Goal: Communication & Community: Answer question/provide support

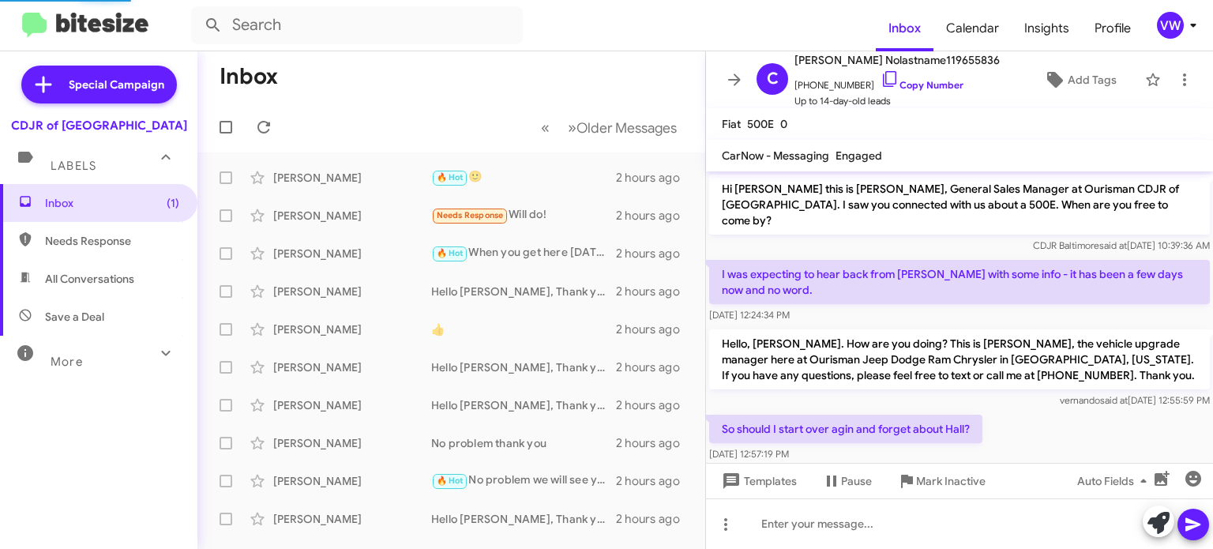
scroll to position [36, 0]
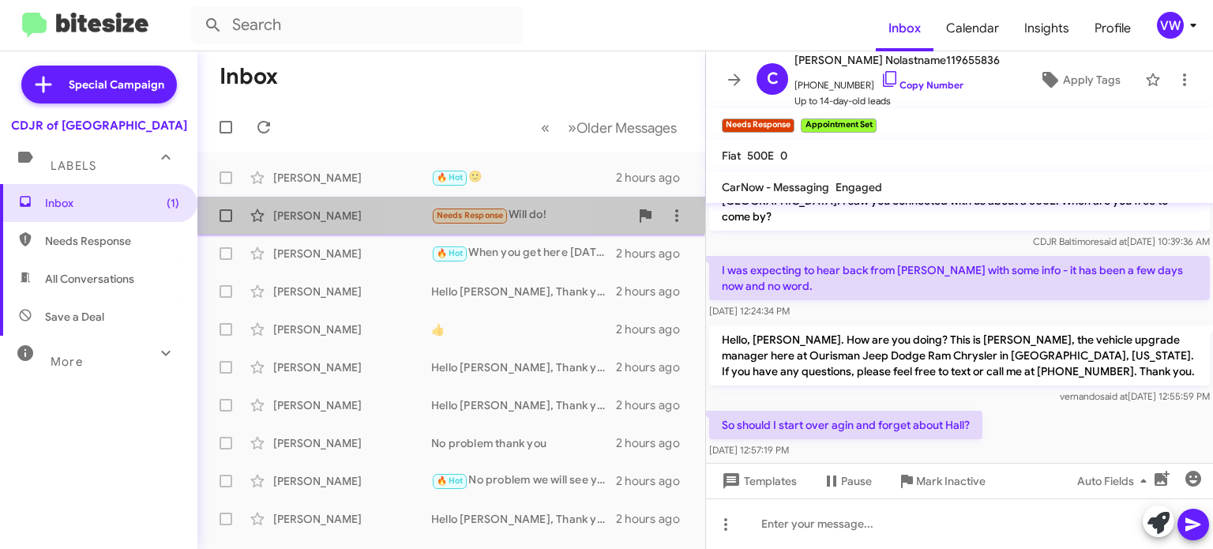
click at [446, 212] on span "Needs Response" at bounding box center [470, 215] width 67 height 10
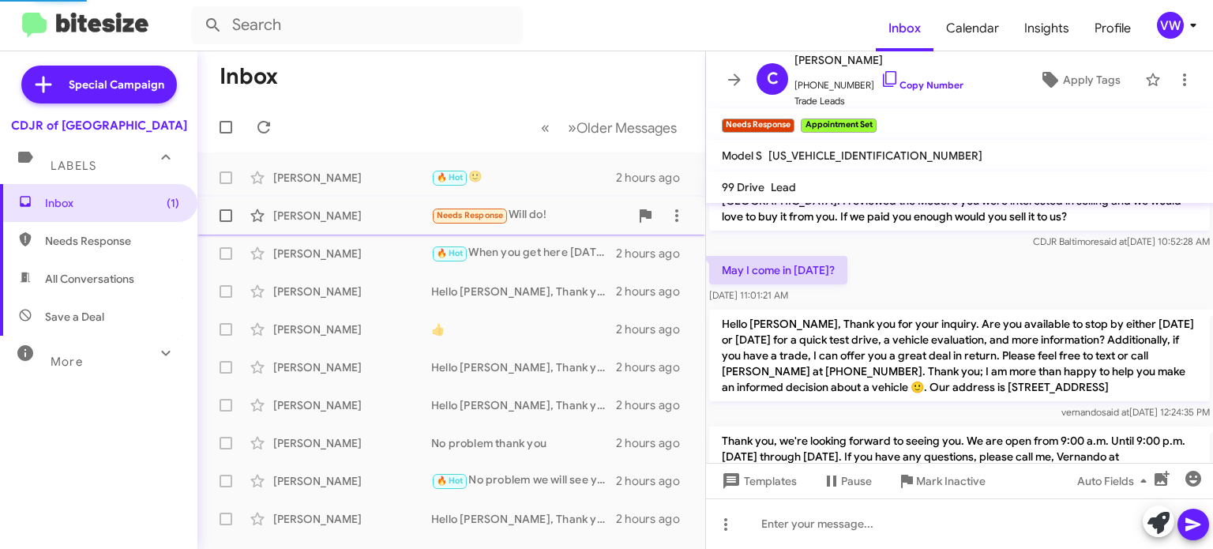
scroll to position [416, 0]
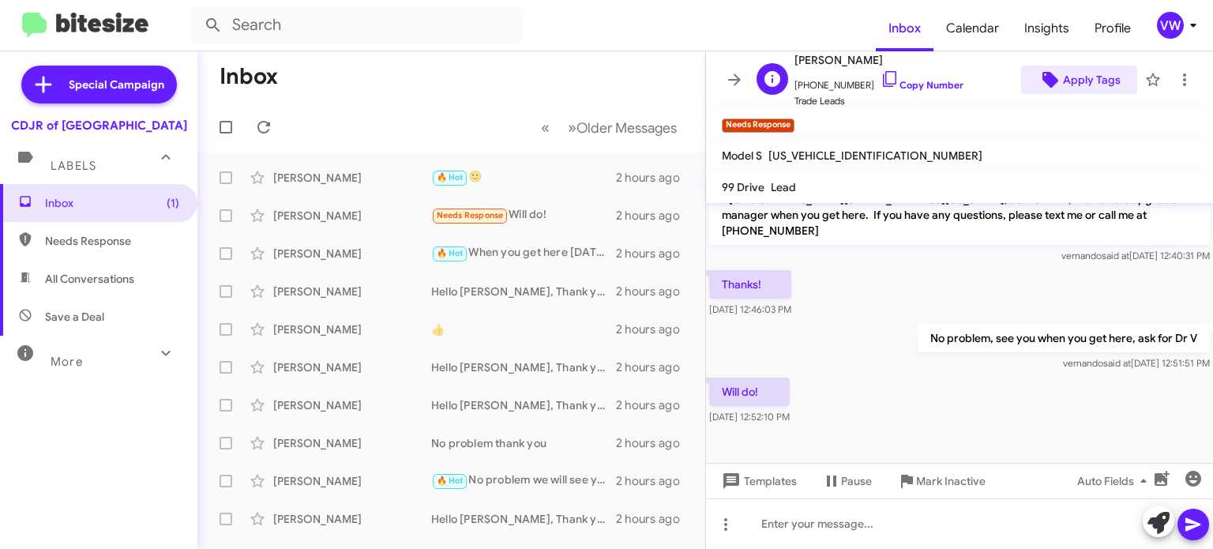
click at [1101, 78] on span "Apply Tags" at bounding box center [1092, 80] width 58 height 28
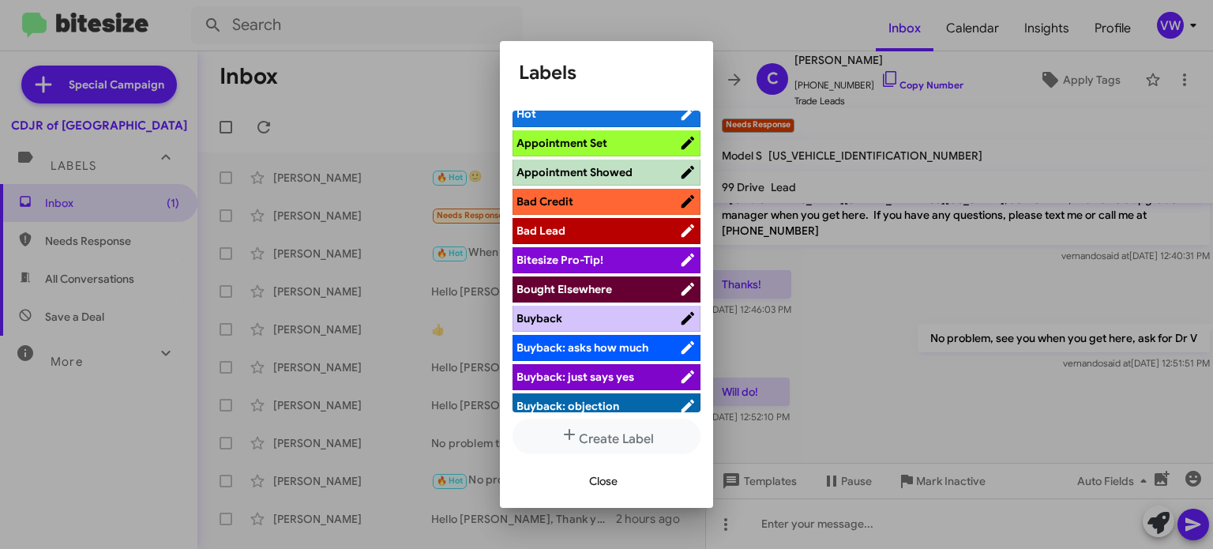
scroll to position [16, 0]
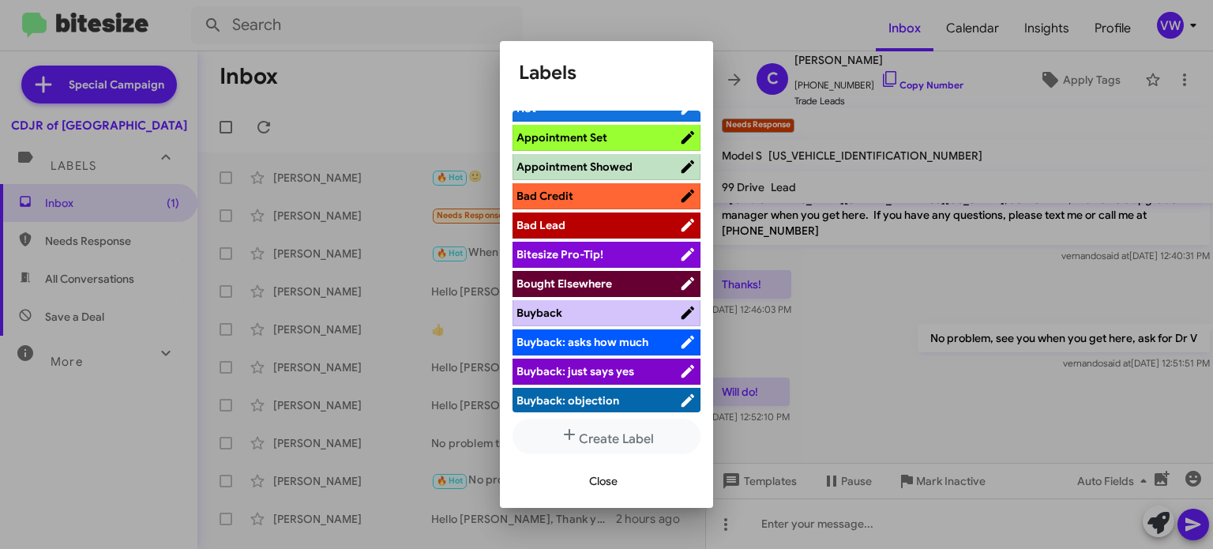
click at [638, 166] on span "Appointment Showed" at bounding box center [598, 167] width 163 height 16
click at [606, 478] on span "Close" at bounding box center [603, 481] width 28 height 28
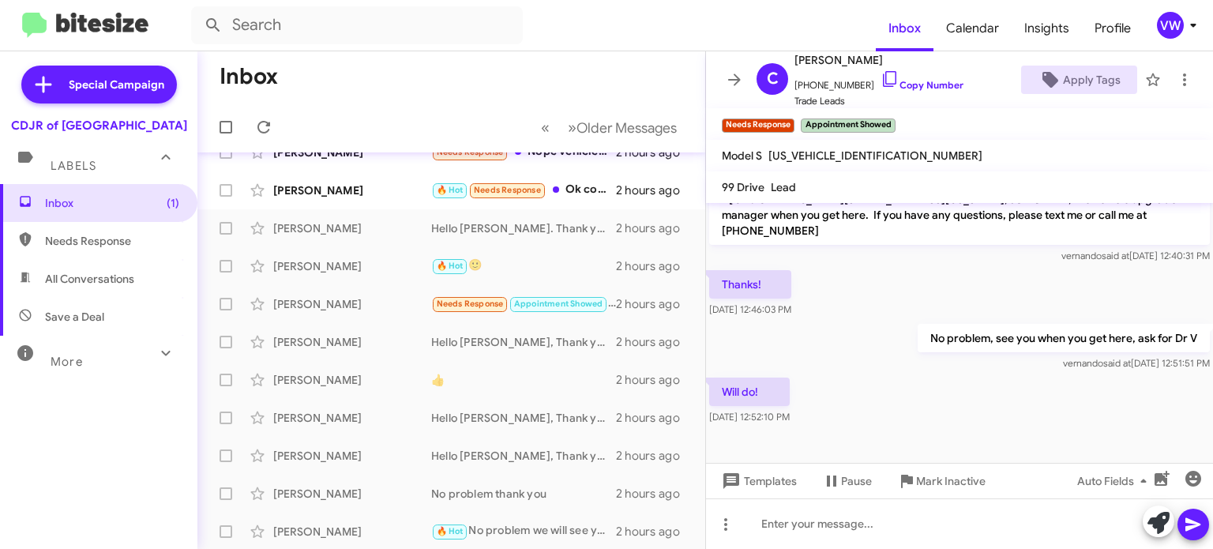
scroll to position [0, 0]
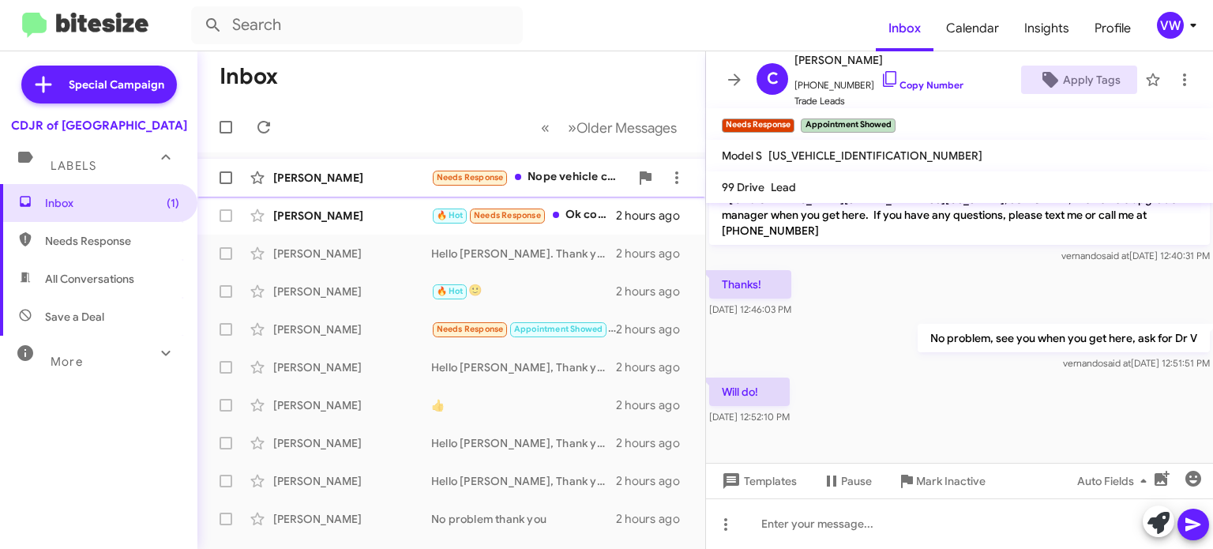
click at [454, 174] on span "Needs Response" at bounding box center [470, 177] width 67 height 10
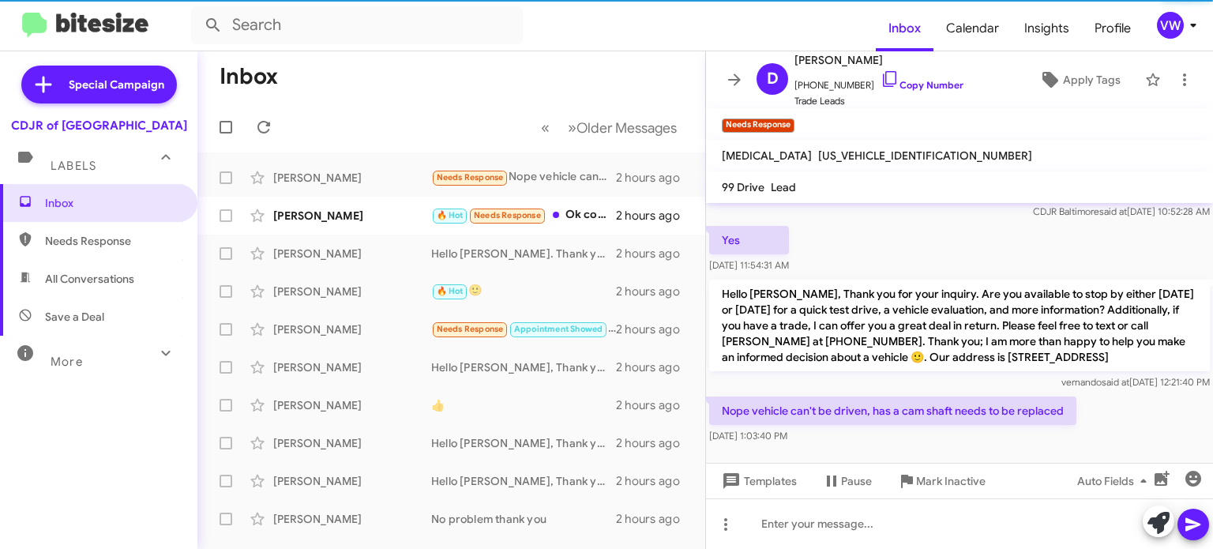
scroll to position [65, 0]
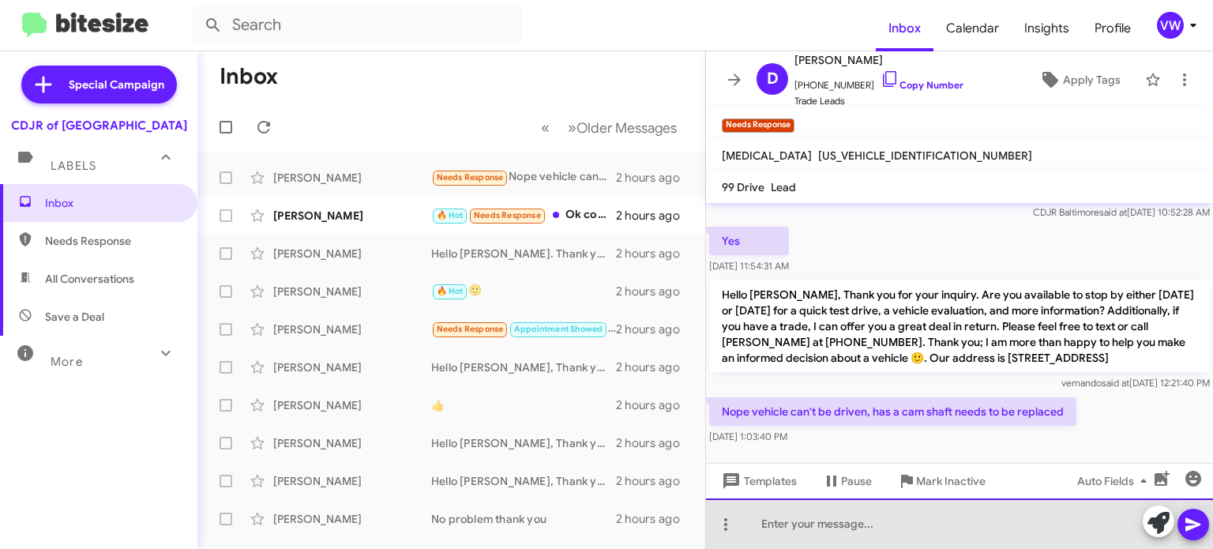
click at [960, 537] on div at bounding box center [959, 523] width 507 height 51
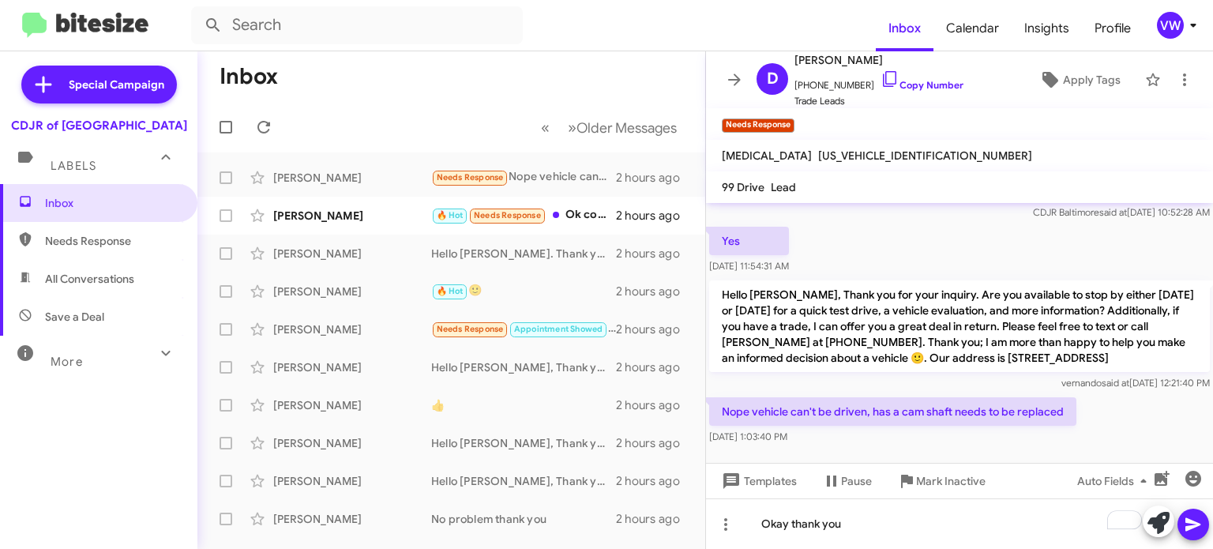
click at [1198, 522] on icon at bounding box center [1193, 524] width 19 height 19
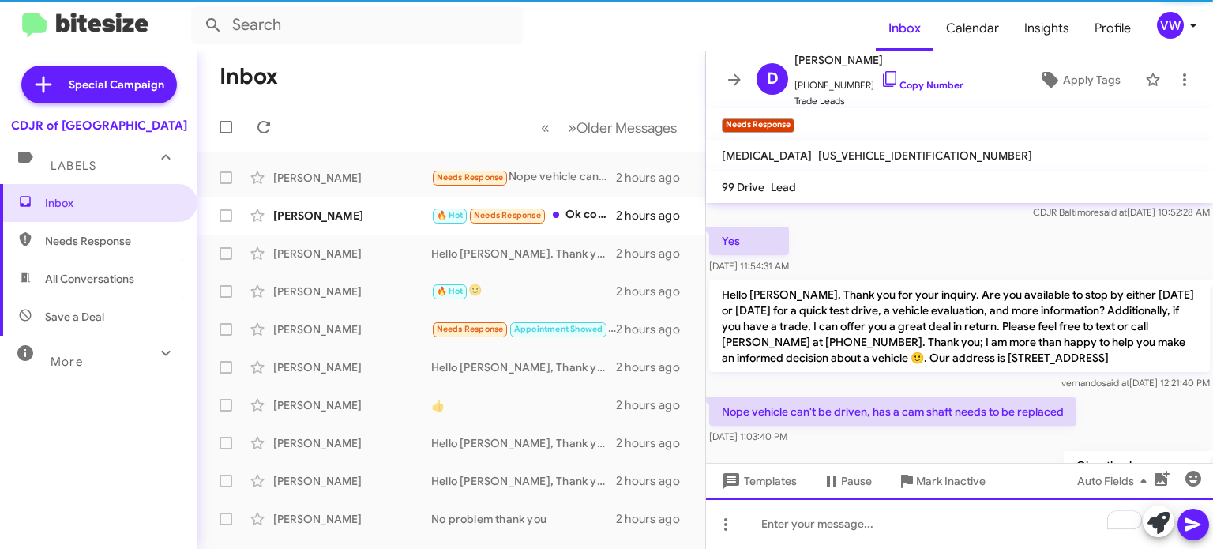
scroll to position [122, 0]
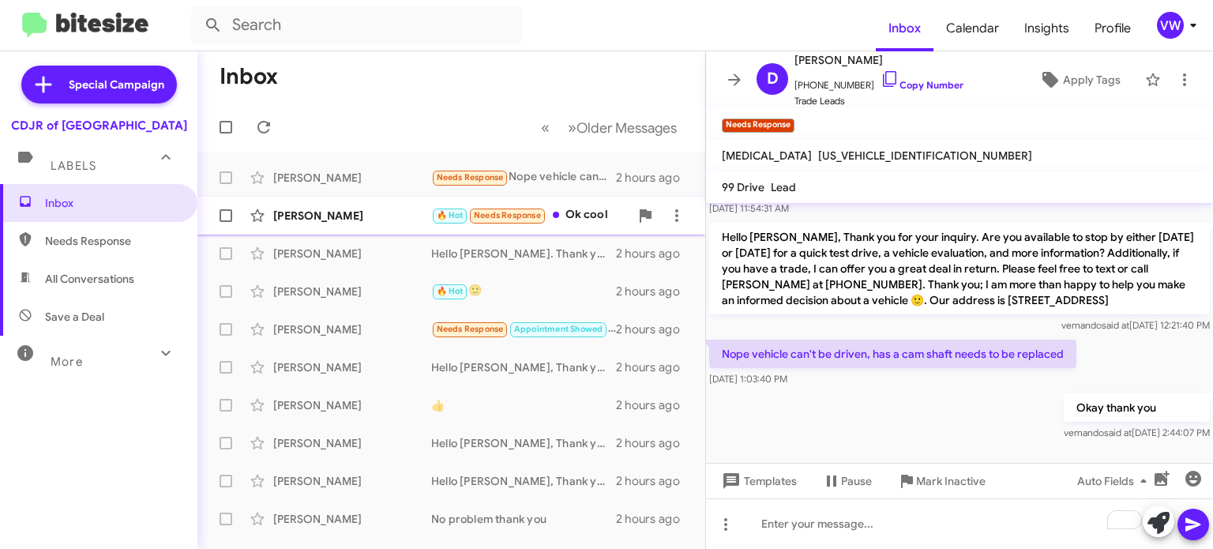
click at [518, 216] on span "Needs Response" at bounding box center [507, 215] width 67 height 10
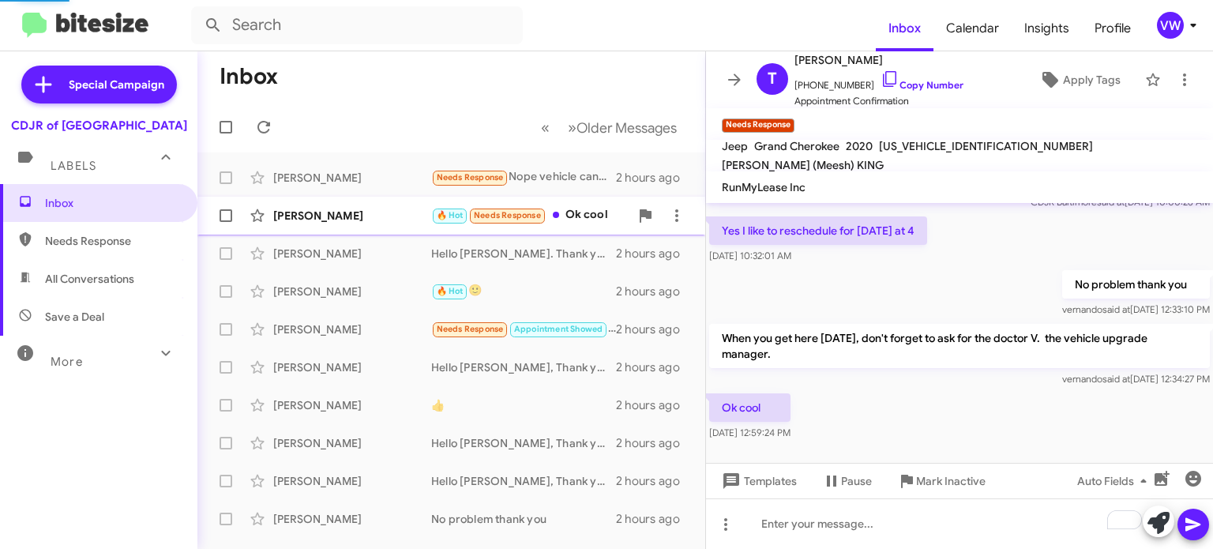
scroll to position [107, 0]
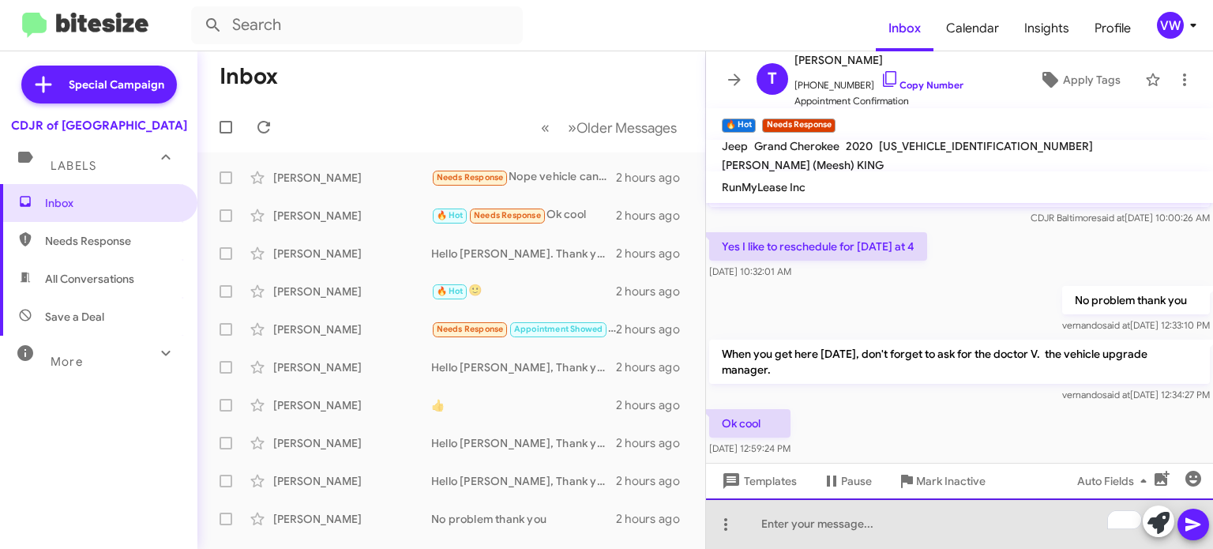
click at [824, 527] on div "To enrich screen reader interactions, please activate Accessibility in Grammarl…" at bounding box center [959, 523] width 507 height 51
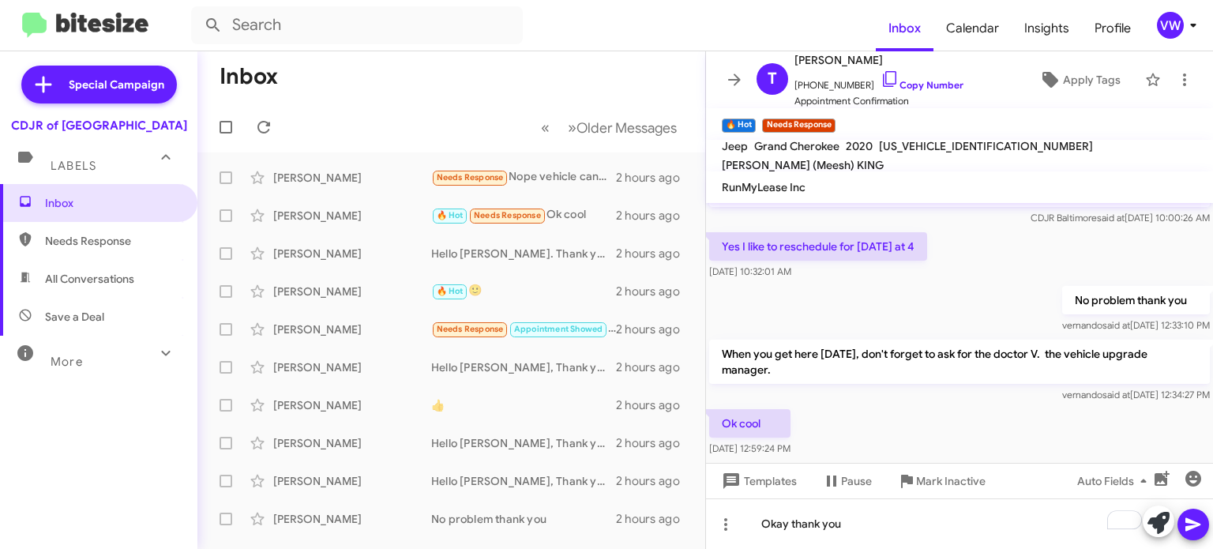
click at [1186, 526] on icon at bounding box center [1193, 524] width 19 height 19
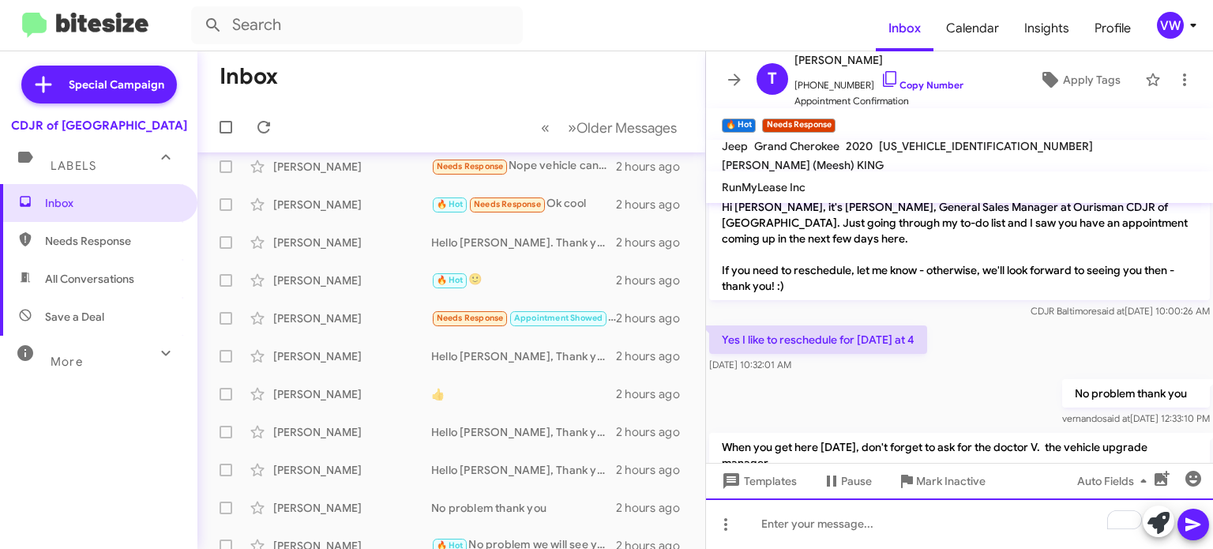
scroll to position [0, 0]
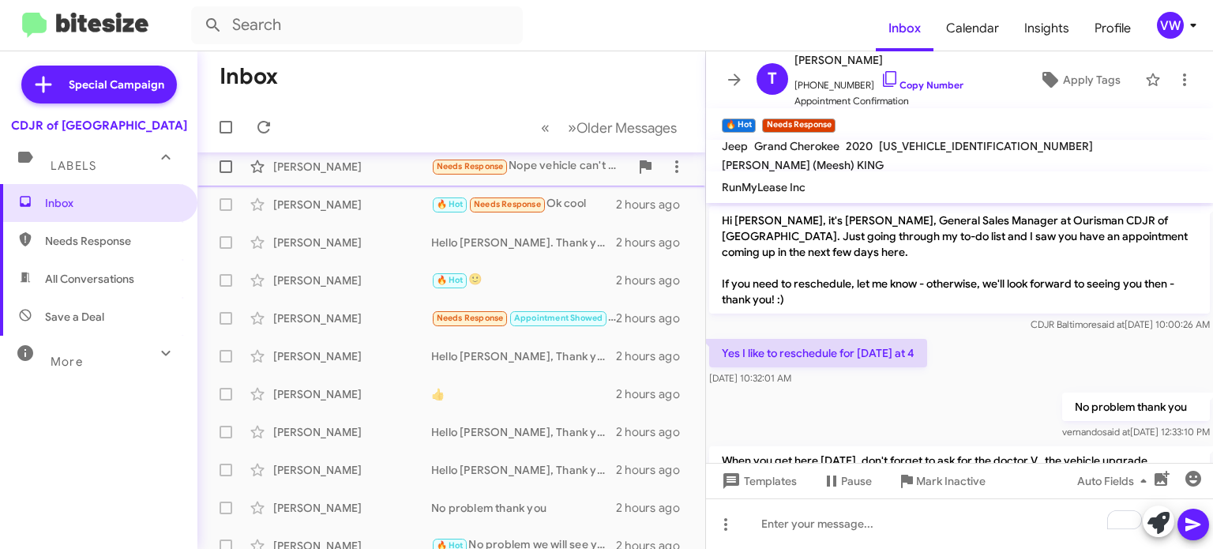
click at [353, 170] on div "[PERSON_NAME]" at bounding box center [352, 167] width 158 height 16
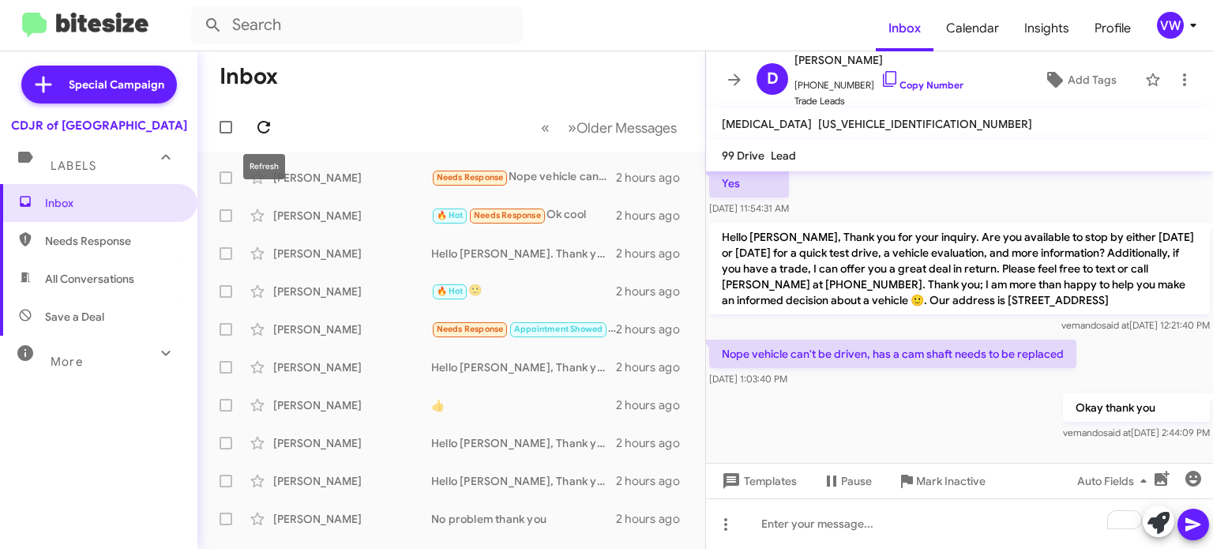
click at [256, 123] on icon at bounding box center [263, 127] width 19 height 19
click at [264, 131] on icon at bounding box center [263, 127] width 19 height 19
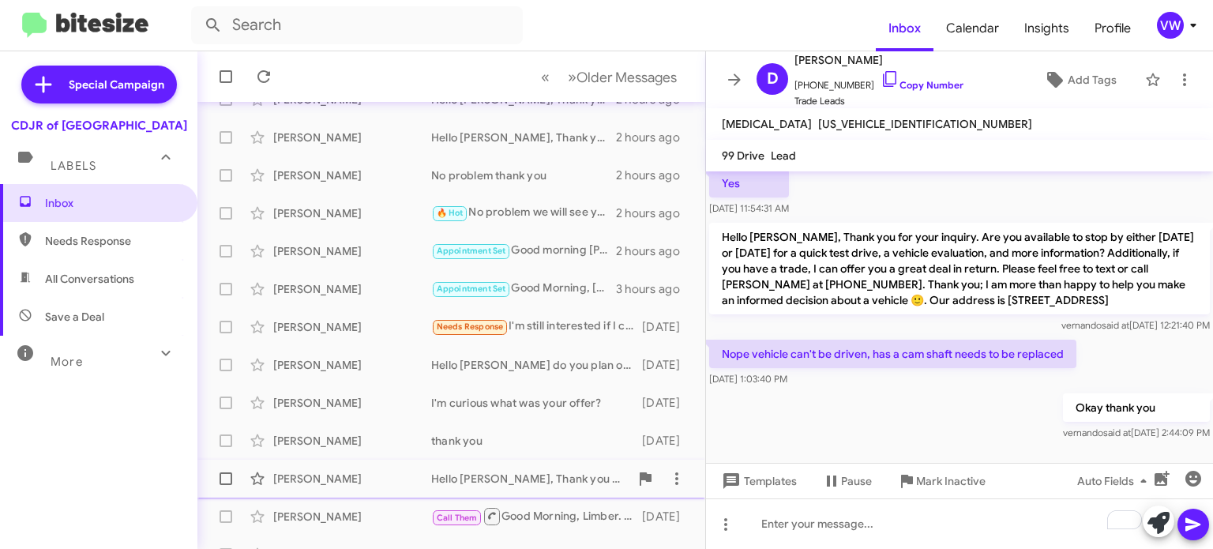
scroll to position [367, 0]
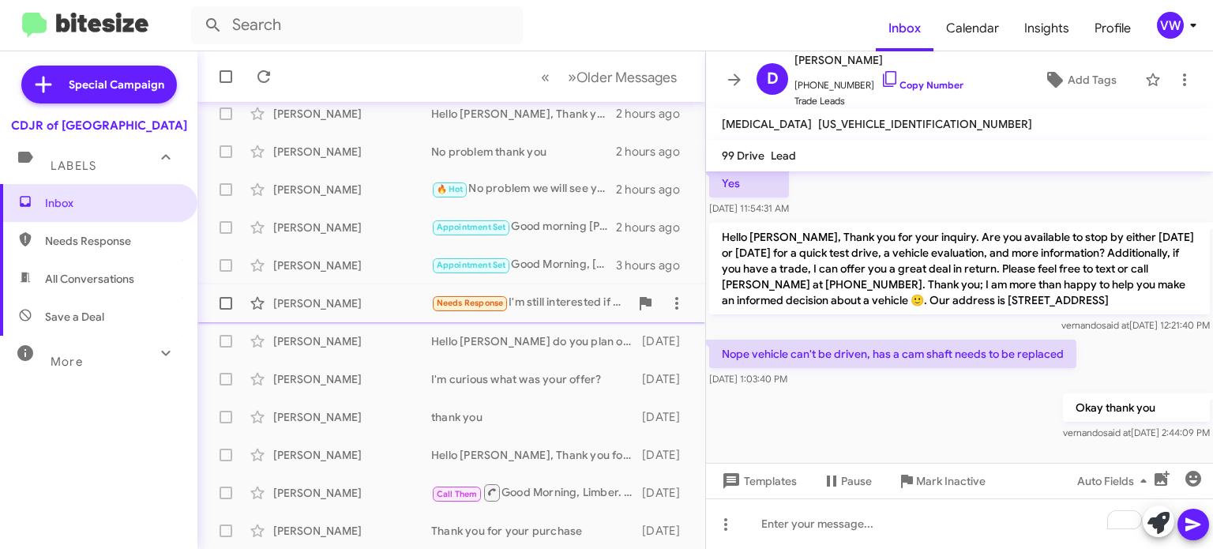
click at [484, 305] on span "Needs Response" at bounding box center [470, 303] width 67 height 10
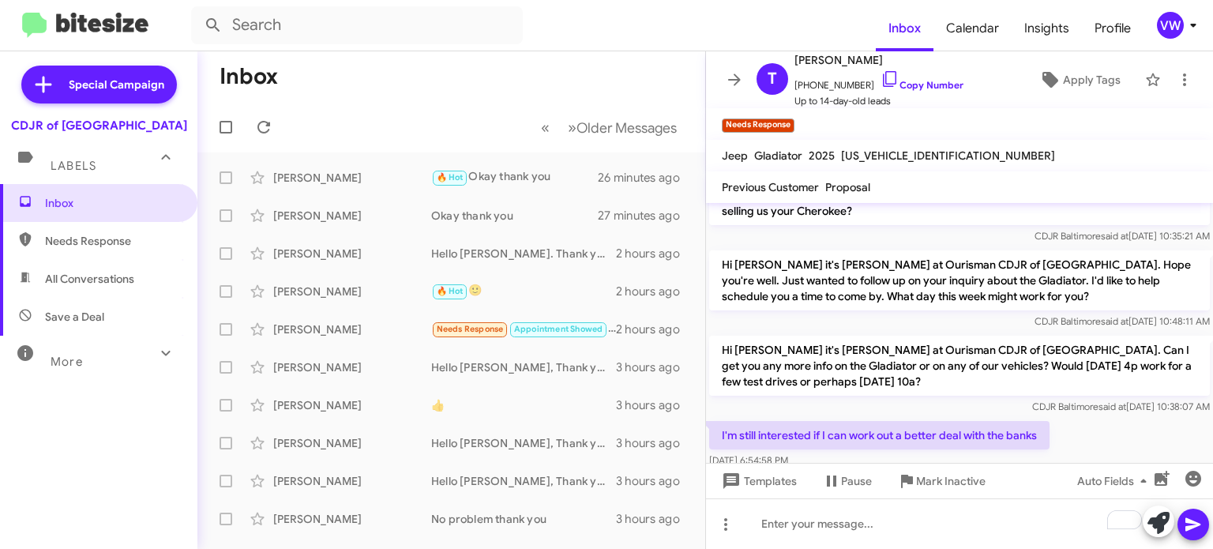
scroll to position [367, 0]
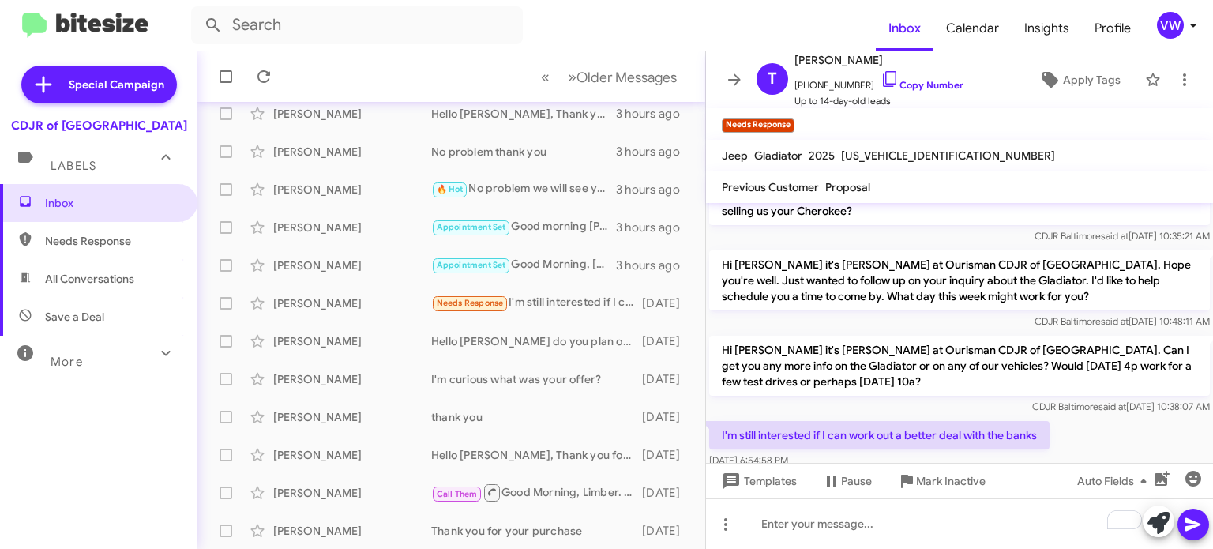
click at [1002, 384] on div "Hi [PERSON_NAME] it's [PERSON_NAME] at Ourisman CDJR of [GEOGRAPHIC_DATA]. Can …" at bounding box center [959, 375] width 507 height 85
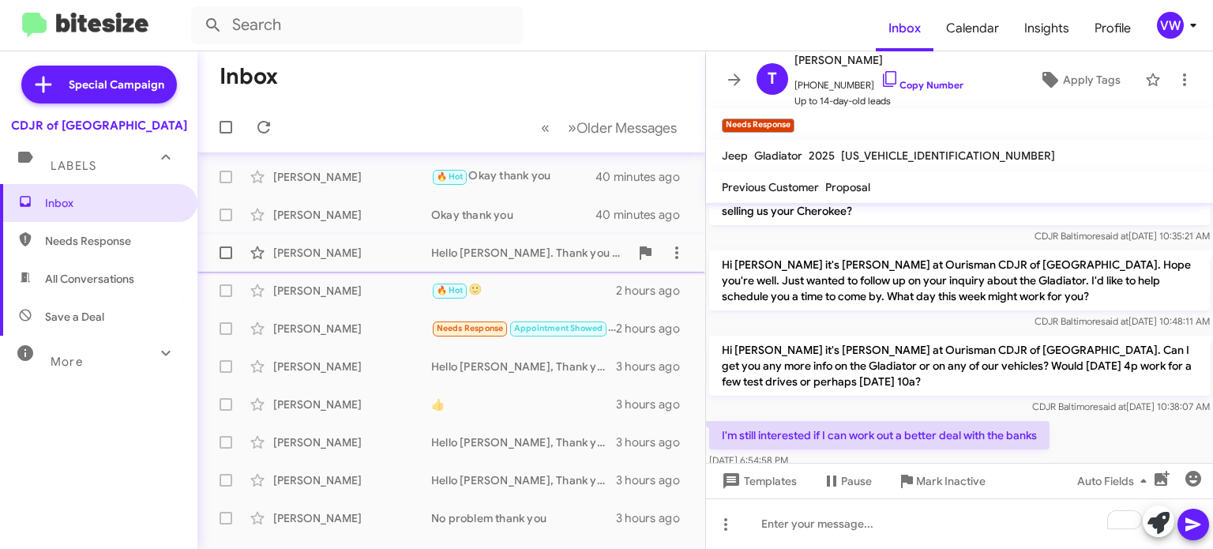
scroll to position [0, 0]
